Goal: Information Seeking & Learning: Learn about a topic

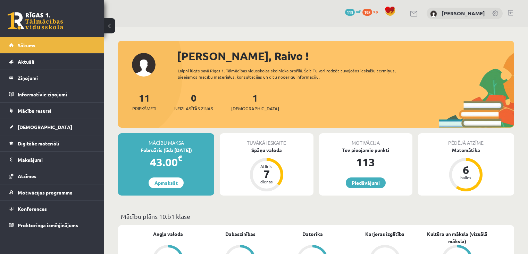
scroll to position [139, 0]
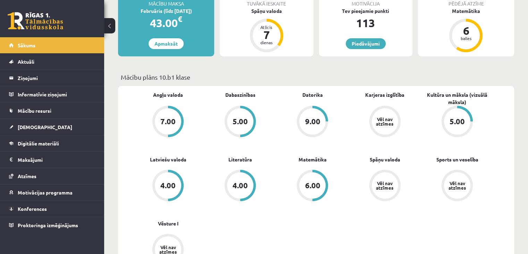
click at [56, 144] on span "Digitālie materiāli" at bounding box center [38, 143] width 41 height 6
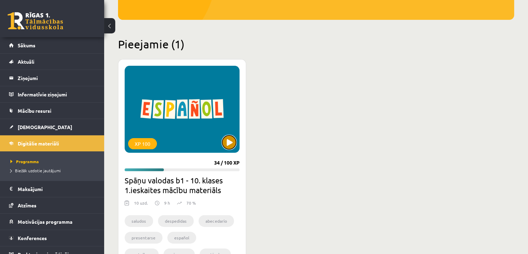
click at [227, 143] on button at bounding box center [229, 142] width 14 height 14
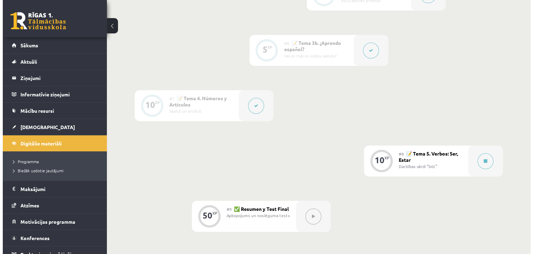
scroll to position [521, 0]
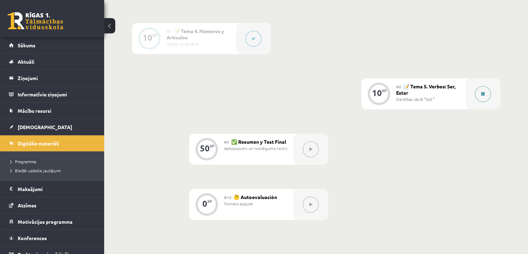
click at [484, 109] on div at bounding box center [483, 93] width 35 height 31
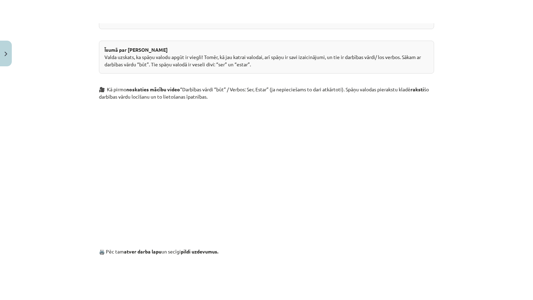
scroll to position [410, 0]
